Goal: Find specific page/section: Find specific page/section

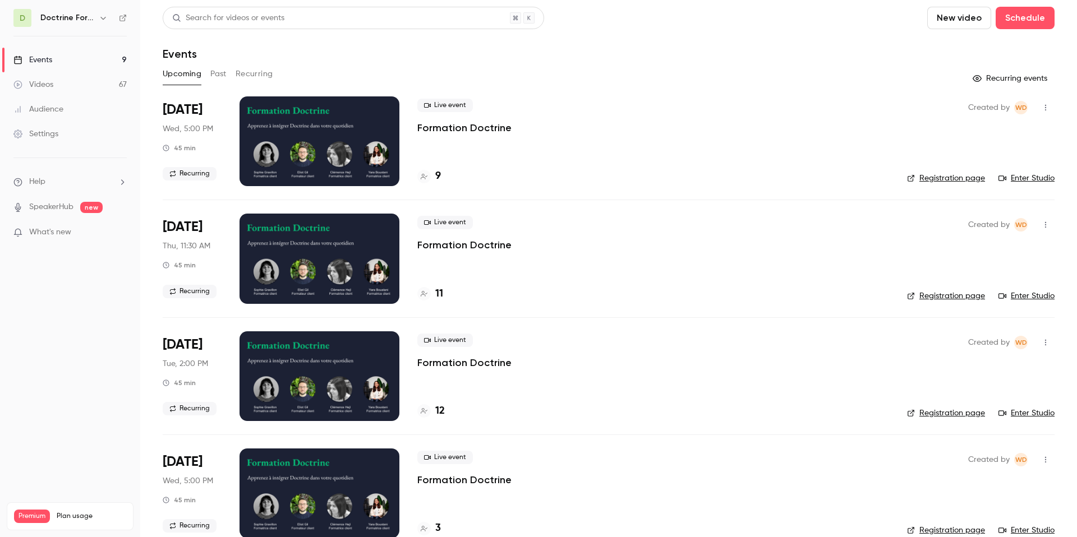
click at [220, 74] on button "Past" at bounding box center [218, 74] width 16 height 18
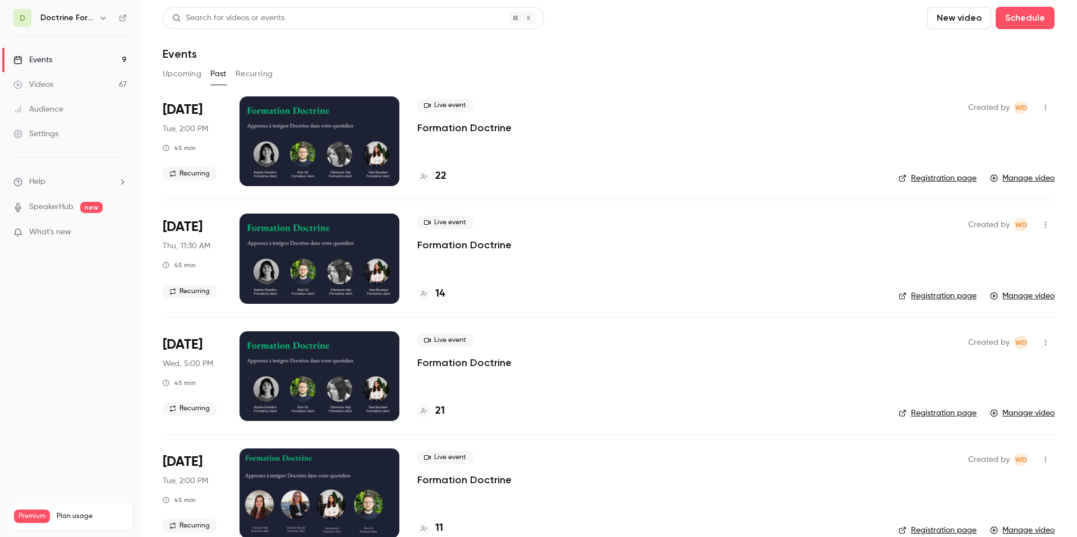
click at [937, 182] on link "Registration page" at bounding box center [937, 178] width 78 height 11
click at [442, 173] on h4 "22" at bounding box center [440, 176] width 11 height 15
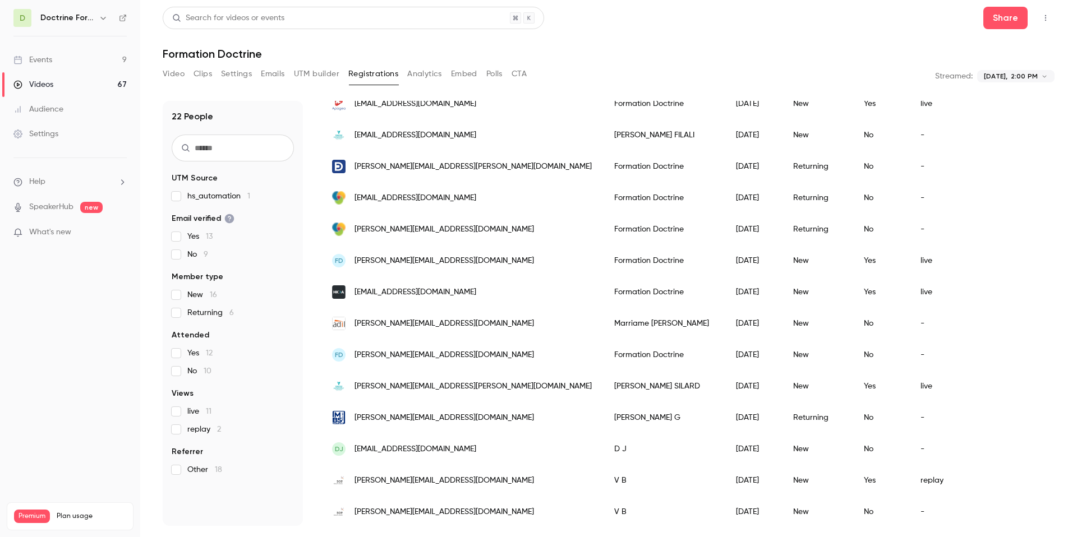
scroll to position [373, 0]
